Goal: Find specific page/section: Find specific page/section

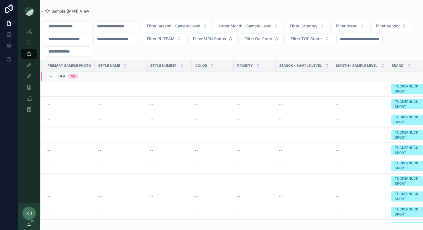
click at [122, 27] on input "scrollable content" at bounding box center [117, 26] width 46 height 8
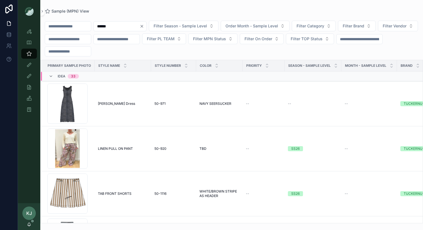
type input "******"
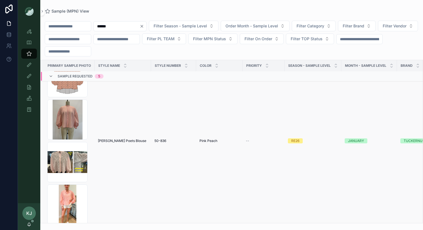
scroll to position [36, 0]
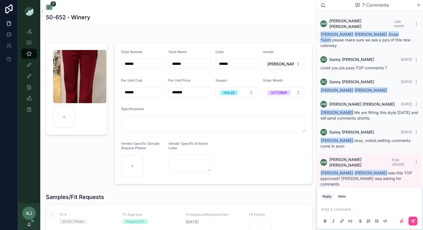
scroll to position [30, 0]
